Goal: Transaction & Acquisition: Purchase product/service

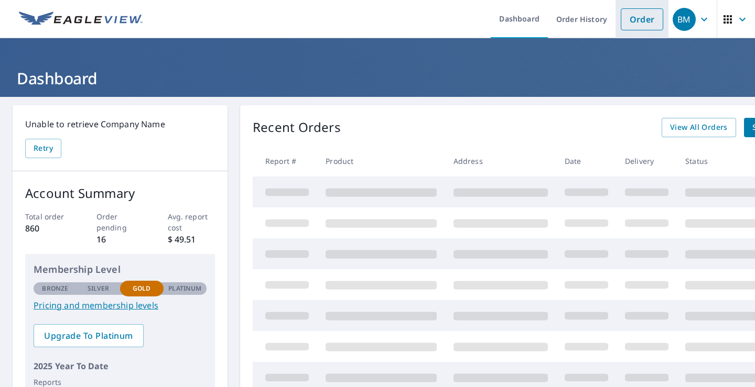
click at [634, 22] on link "Order" at bounding box center [642, 19] width 42 height 22
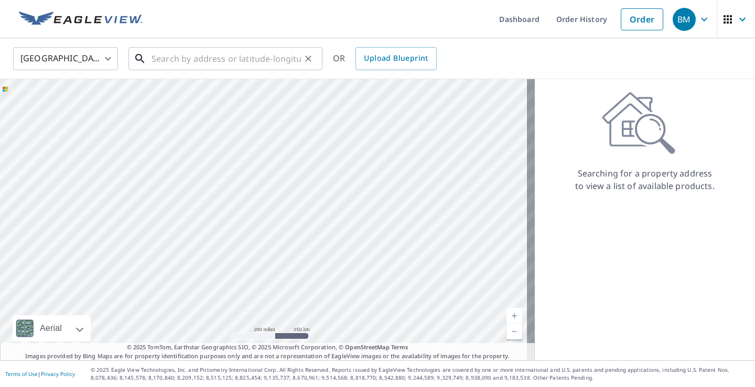
click at [208, 63] on input "text" at bounding box center [226, 58] width 149 height 29
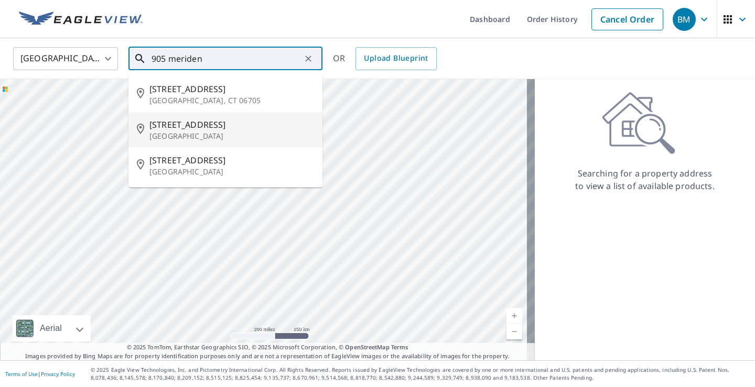
click at [216, 137] on p "[GEOGRAPHIC_DATA]" at bounding box center [231, 136] width 165 height 10
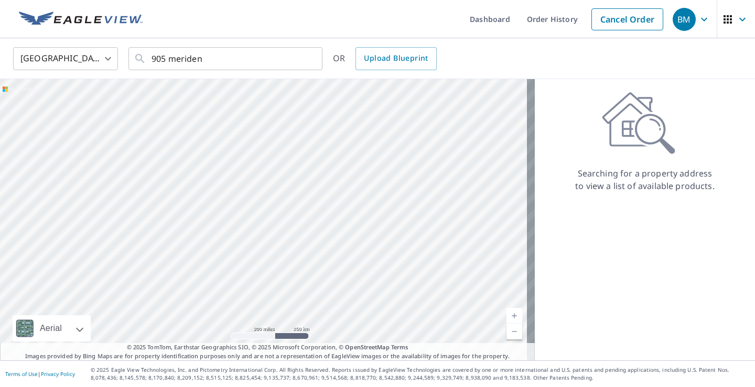
type input "[STREET_ADDRESS]"
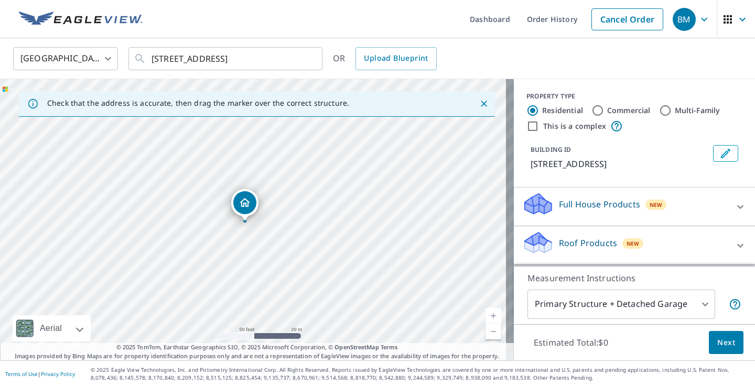
drag, startPoint x: 279, startPoint y: 213, endPoint x: 355, endPoint y: 197, distance: 77.7
click at [355, 197] on div "[STREET_ADDRESS]" at bounding box center [257, 220] width 514 height 282
click at [611, 251] on div "Roof Products New" at bounding box center [625, 246] width 206 height 30
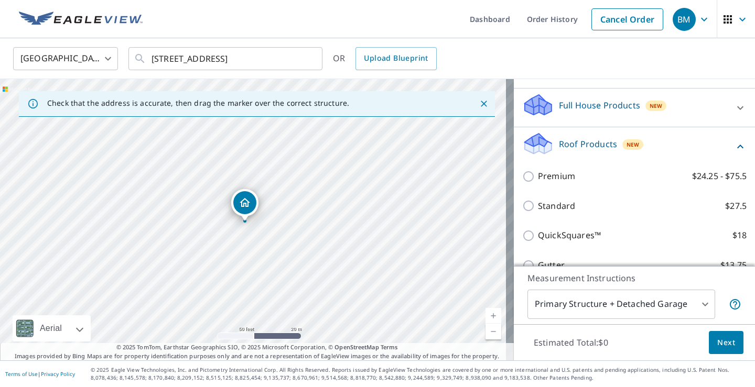
scroll to position [105, 0]
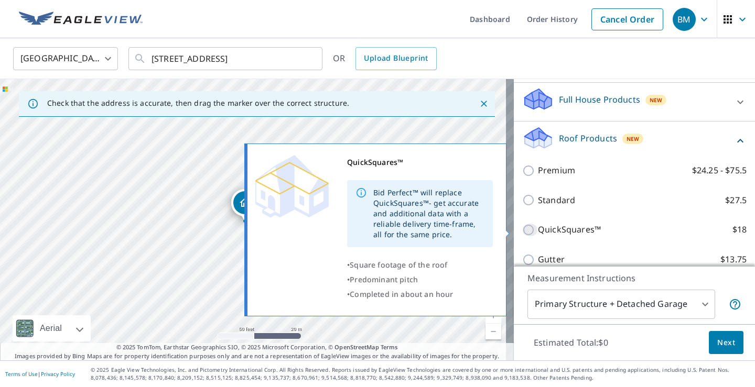
click at [522, 230] on input "QuickSquares™ $18" at bounding box center [530, 230] width 16 height 13
checkbox input "true"
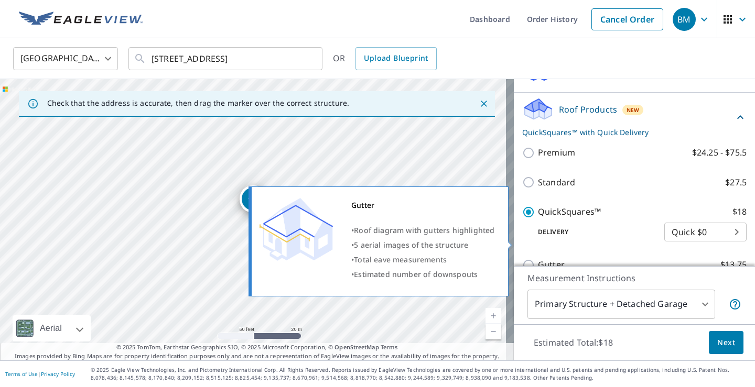
scroll to position [157, 0]
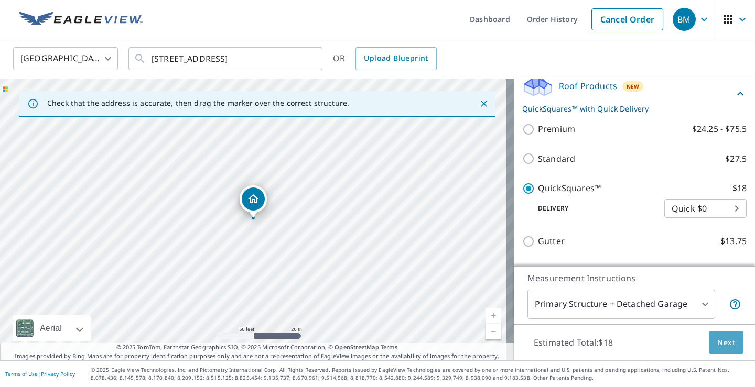
click at [722, 343] on span "Next" at bounding box center [726, 343] width 18 height 13
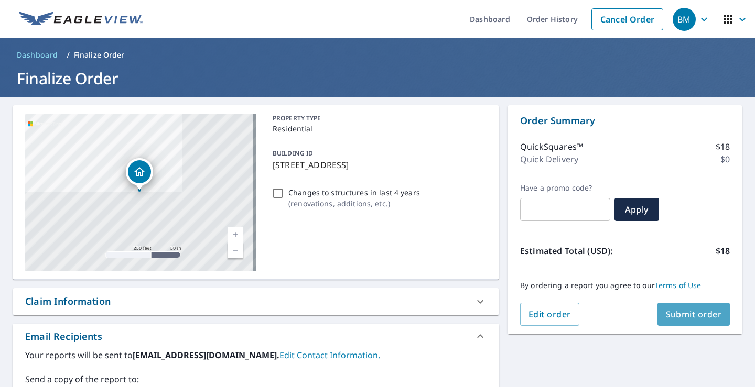
click at [682, 311] on span "Submit order" at bounding box center [694, 315] width 56 height 12
checkbox input "true"
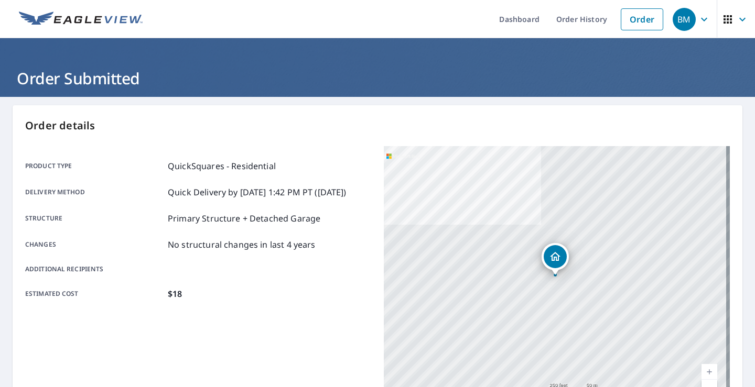
click at [698, 23] on icon "button" at bounding box center [704, 19] width 13 height 13
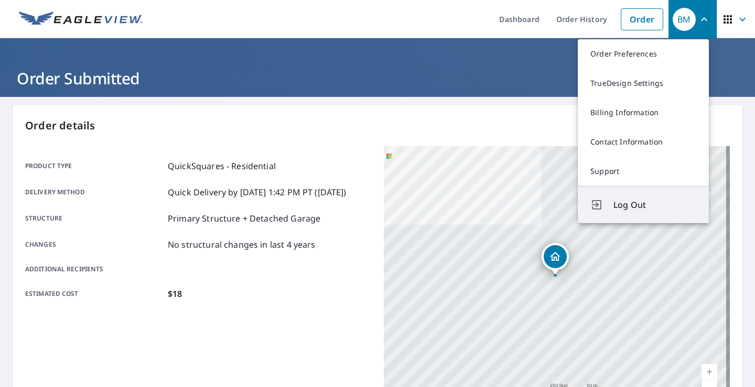
click at [630, 205] on span "Log Out" at bounding box center [654, 205] width 83 height 13
